Goal: Transaction & Acquisition: Purchase product/service

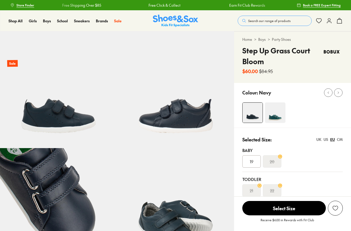
select select "*"
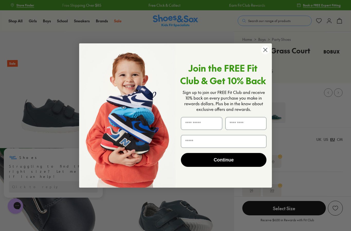
click at [265, 52] on circle "Close dialog" at bounding box center [265, 50] width 8 height 8
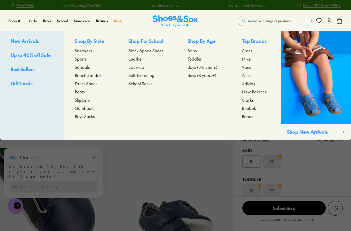
click at [195, 58] on span "Toddler" at bounding box center [195, 59] width 14 height 6
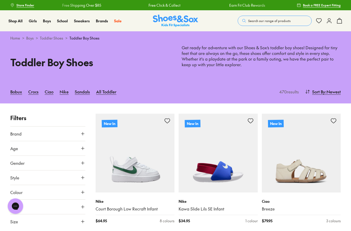
click at [265, 22] on span "Search our range of products" at bounding box center [269, 21] width 42 height 5
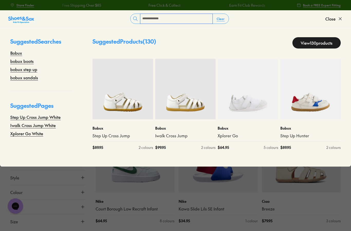
type input "**********"
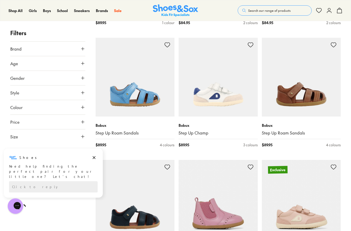
scroll to position [897, 0]
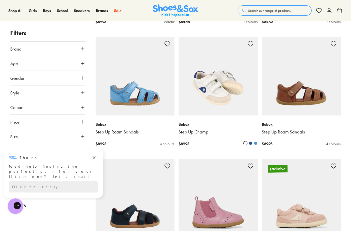
click at [198, 86] on img at bounding box center [218, 76] width 79 height 79
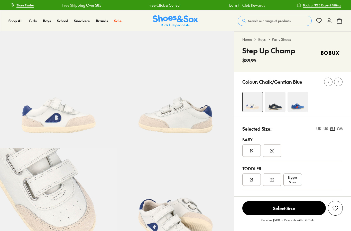
select select "*"
